Goal: Task Accomplishment & Management: Use online tool/utility

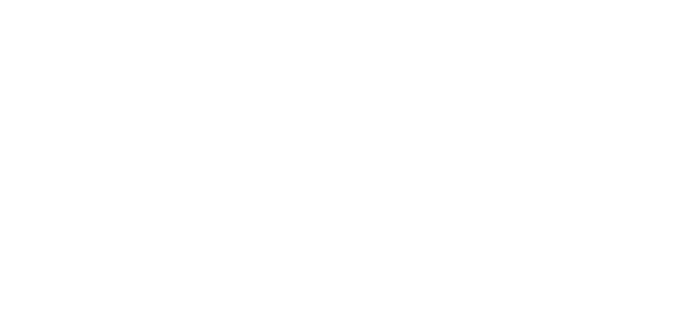
click at [428, 4] on html at bounding box center [336, 2] width 673 height 4
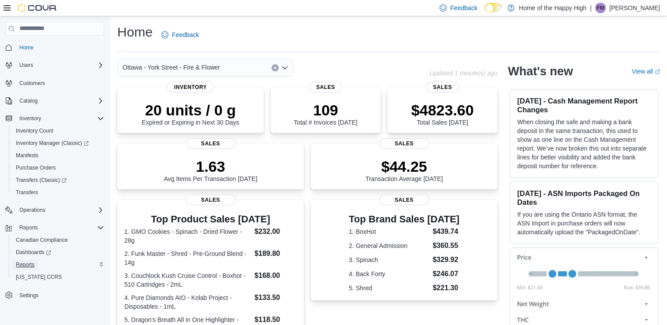
click at [37, 262] on link "Reports" at bounding box center [25, 265] width 26 height 11
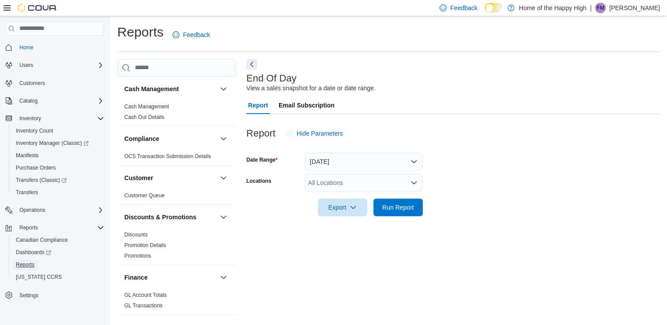
scroll to position [2, 0]
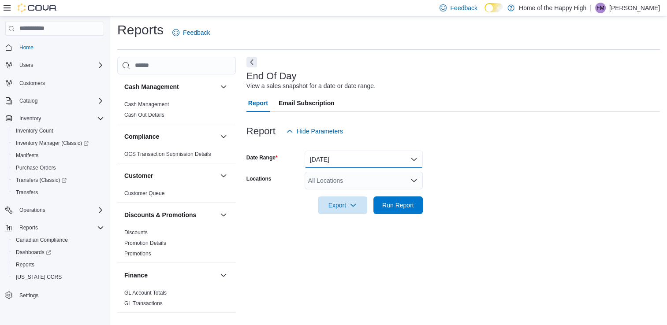
click at [344, 160] on button "[DATE]" at bounding box center [364, 160] width 118 height 18
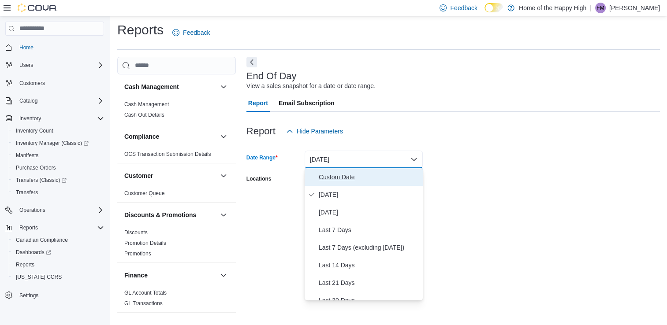
click at [341, 174] on span "Custom Date" at bounding box center [369, 177] width 100 height 11
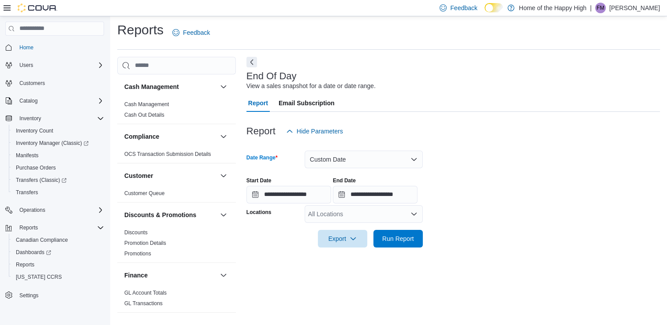
click at [334, 204] on div at bounding box center [452, 205] width 413 height 2
click at [338, 215] on div "All Locations" at bounding box center [364, 214] width 118 height 18
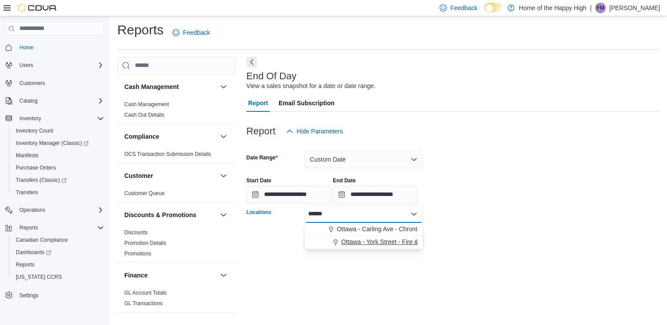
type input "******"
click at [384, 243] on span "Ottawa - York Street - Fire & Flower" at bounding box center [389, 242] width 97 height 9
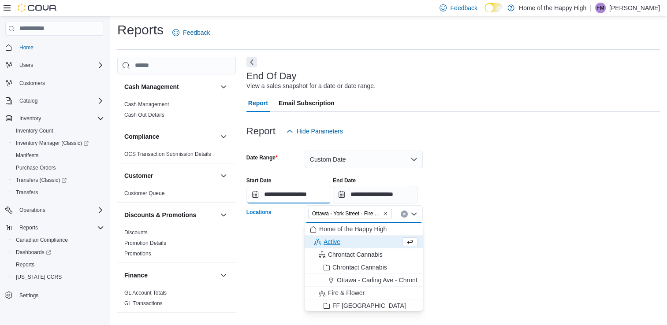
click at [320, 190] on input "**********" at bounding box center [288, 195] width 85 height 18
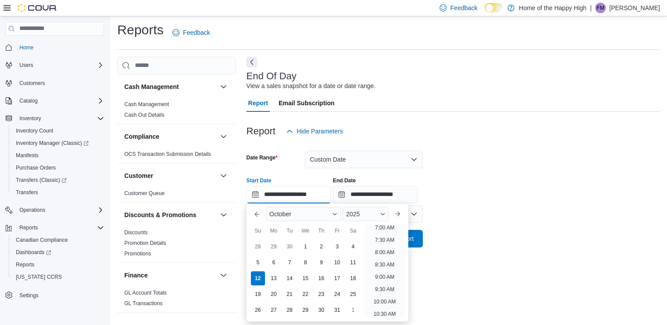
scroll to position [236, 0]
click at [383, 293] on li "12:00 PM" at bounding box center [385, 291] width 30 height 11
type input "**********"
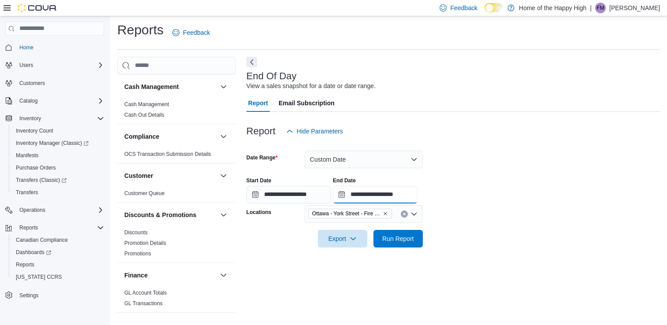
click at [398, 203] on input "**********" at bounding box center [375, 195] width 85 height 18
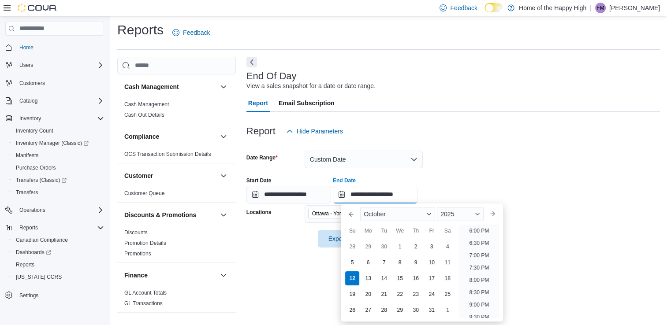
scroll to position [405, 0]
click at [482, 252] on ul "12:00 AM 12:30 AM 1:00 AM 1:30 AM 2:00 AM 2:30 AM 3:00 AM 3:30 AM 4:00 AM 4:30 …" at bounding box center [479, 271] width 40 height 93
click at [482, 249] on li "5:00 PM" at bounding box center [479, 246] width 27 height 11
type input "**********"
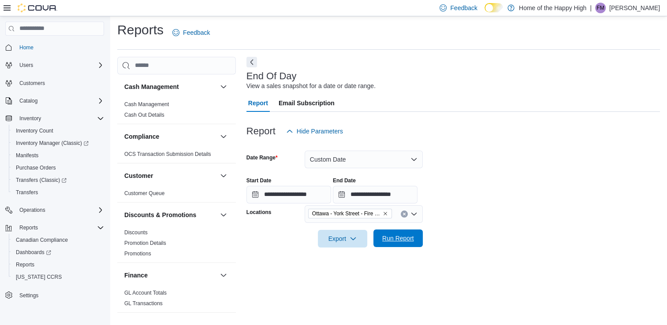
click at [416, 237] on span "Run Report" at bounding box center [398, 239] width 39 height 18
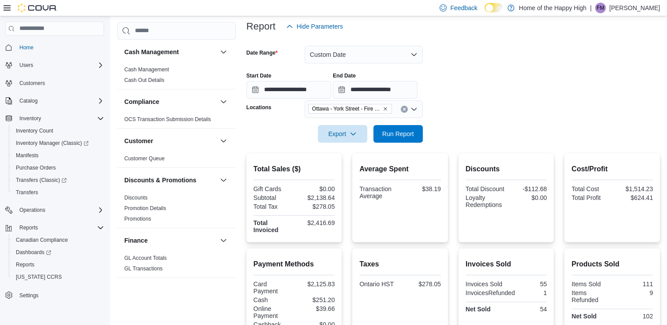
scroll to position [108, 0]
click at [66, 141] on span "Inventory Manager (Classic)" at bounding box center [52, 143] width 73 height 7
click at [355, 59] on button "Custom Date" at bounding box center [364, 54] width 118 height 18
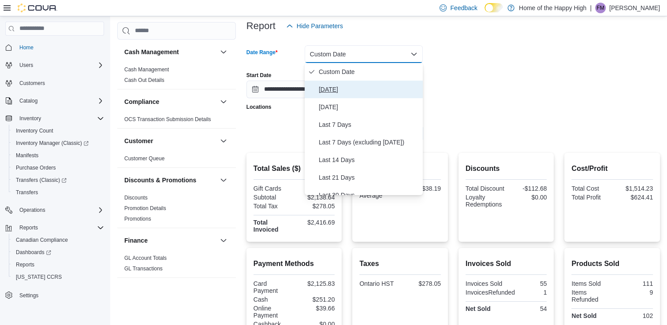
click at [359, 83] on button "[DATE]" at bounding box center [364, 90] width 118 height 18
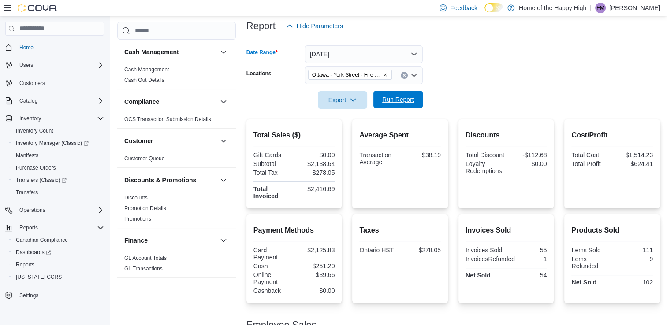
click at [401, 100] on span "Run Report" at bounding box center [398, 99] width 32 height 9
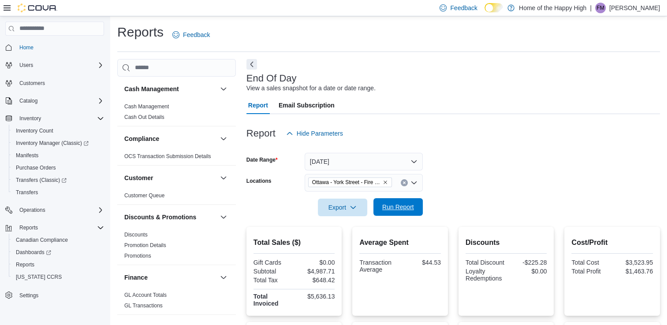
click at [411, 203] on span "Run Report" at bounding box center [398, 207] width 32 height 9
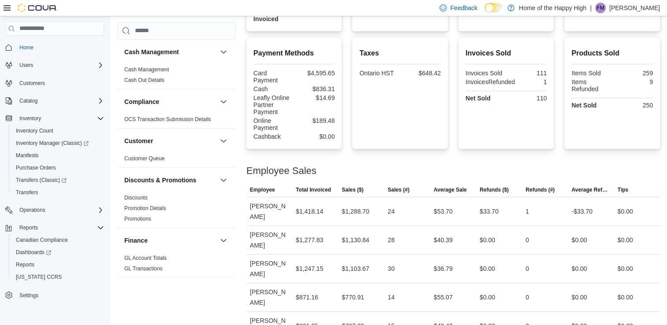
scroll to position [285, 0]
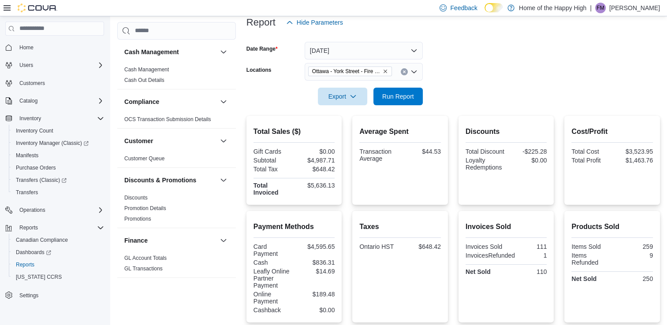
scroll to position [108, 0]
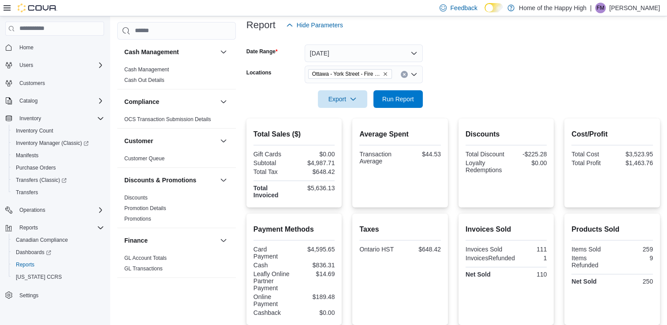
click at [398, 114] on div at bounding box center [452, 113] width 413 height 11
click at [408, 92] on span "Run Report" at bounding box center [398, 99] width 39 height 18
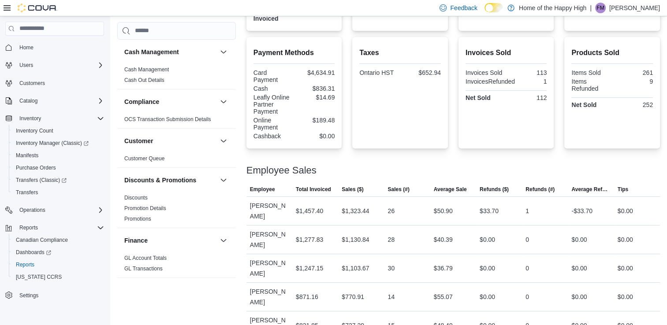
scroll to position [0, 0]
